Goal: Register for event/course

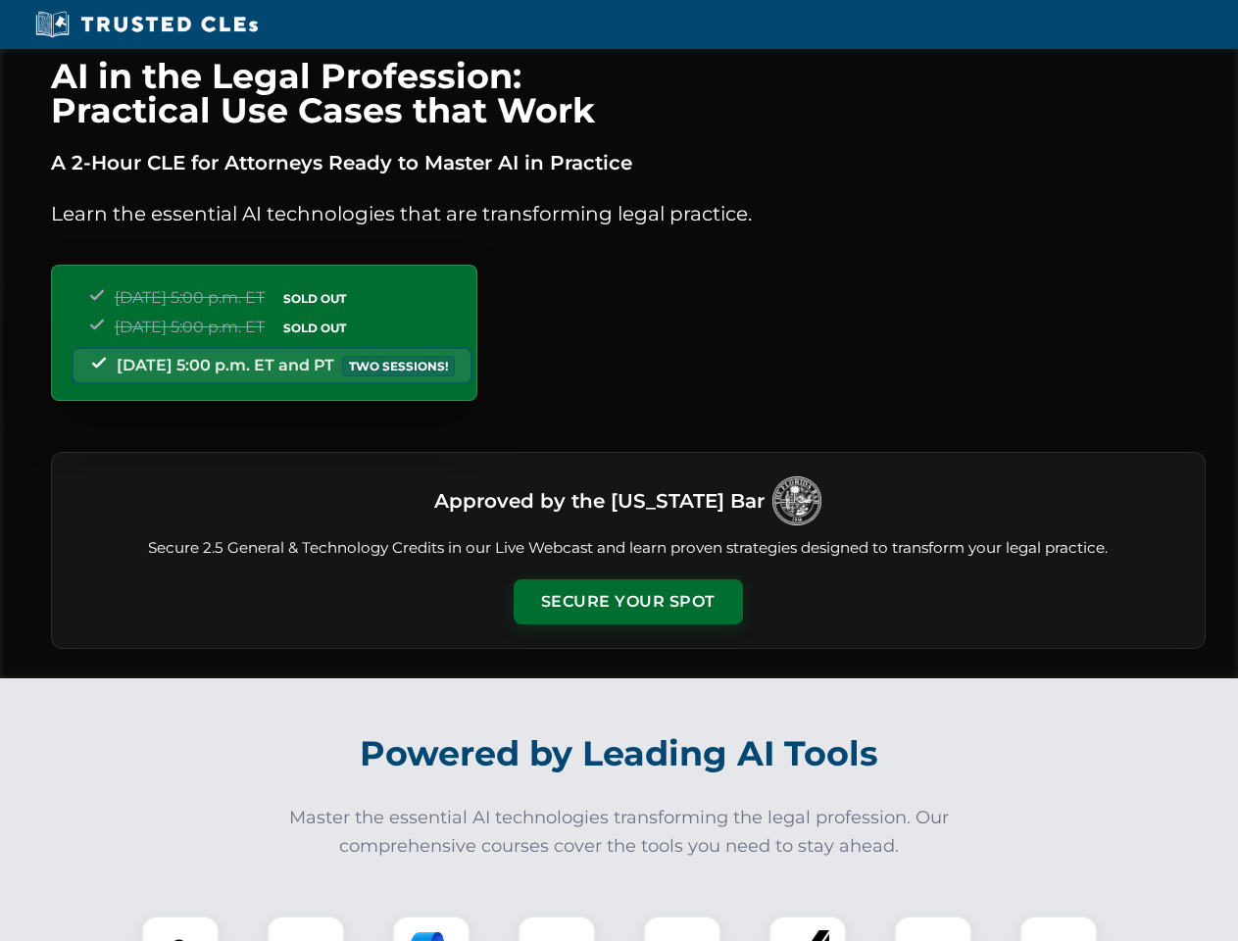
click at [627, 602] on button "Secure Your Spot" at bounding box center [627, 601] width 229 height 45
click at [180, 928] on img at bounding box center [180, 954] width 57 height 57
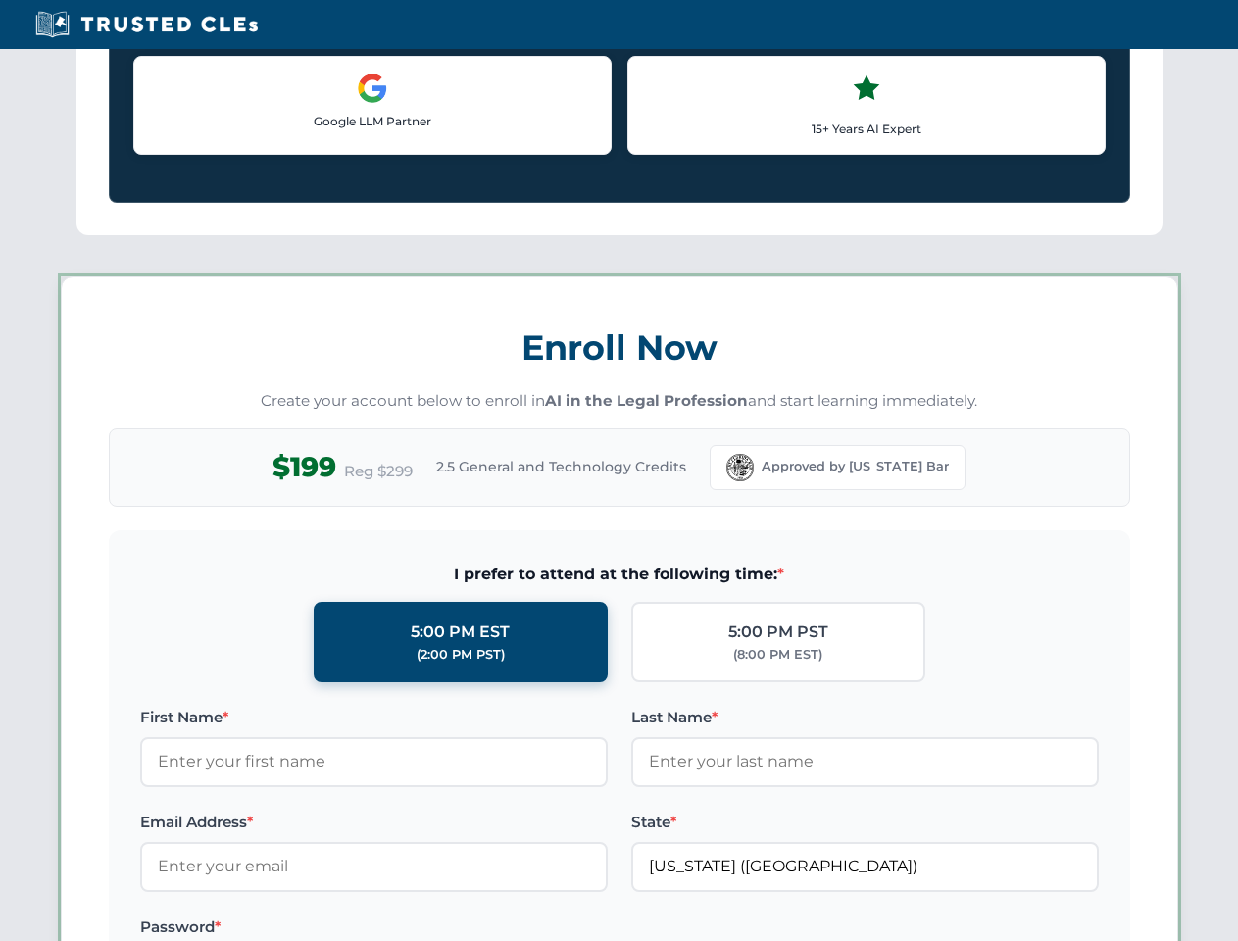
click at [431, 928] on label "Password *" at bounding box center [373, 927] width 467 height 24
